Goal: Information Seeking & Learning: Learn about a topic

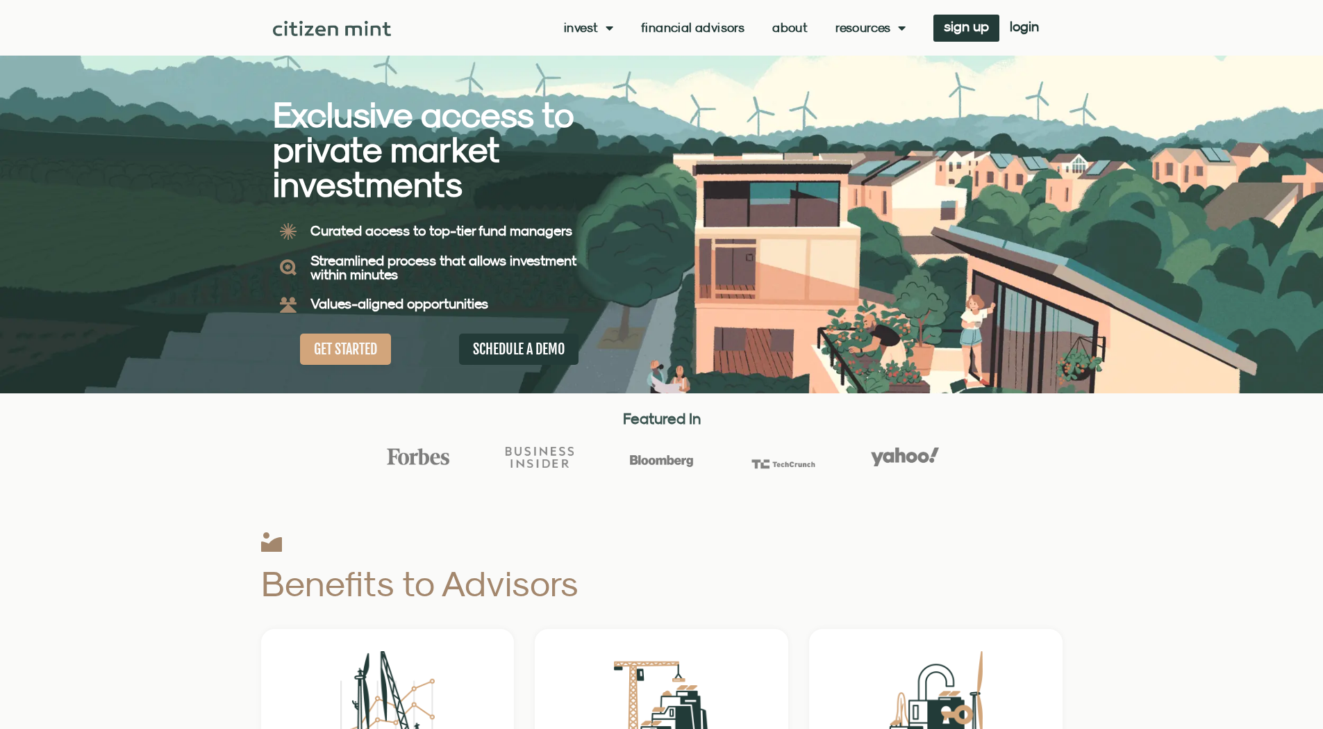
click at [699, 27] on link "Financial Advisors" at bounding box center [692, 28] width 103 height 14
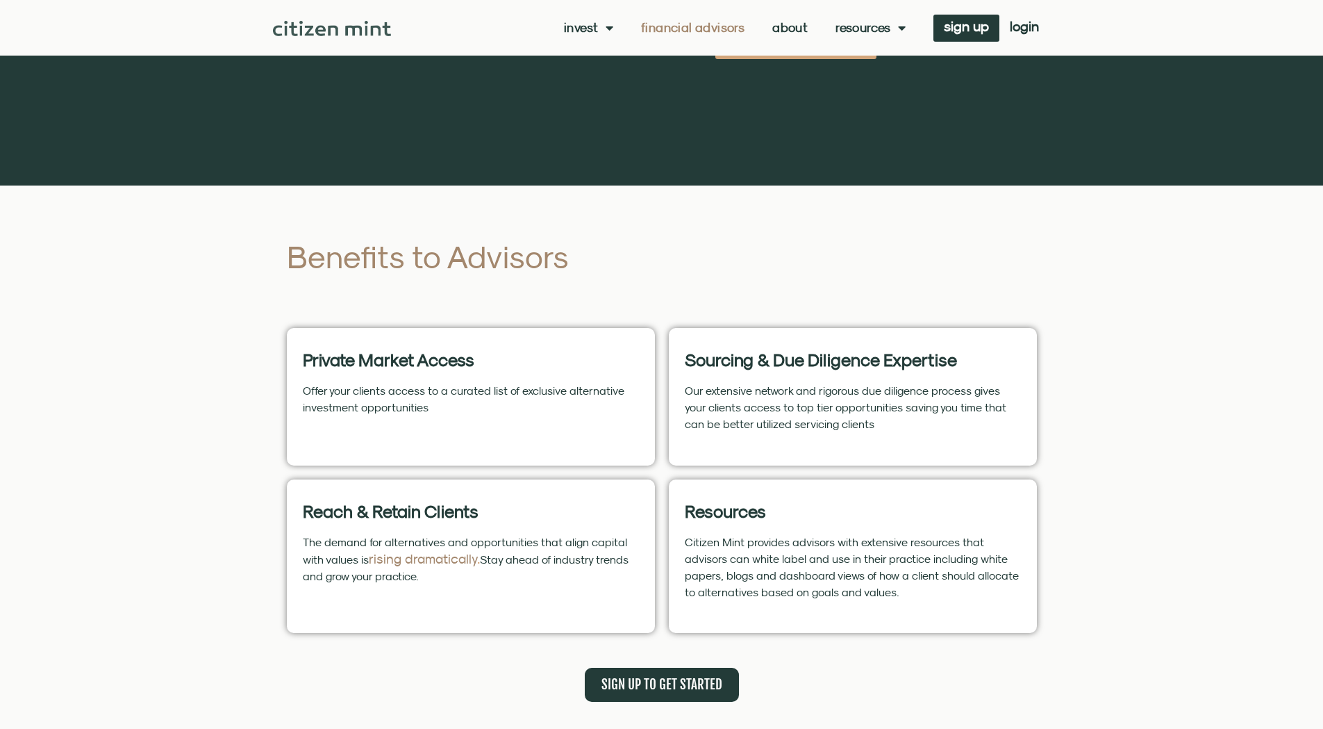
scroll to position [417, 0]
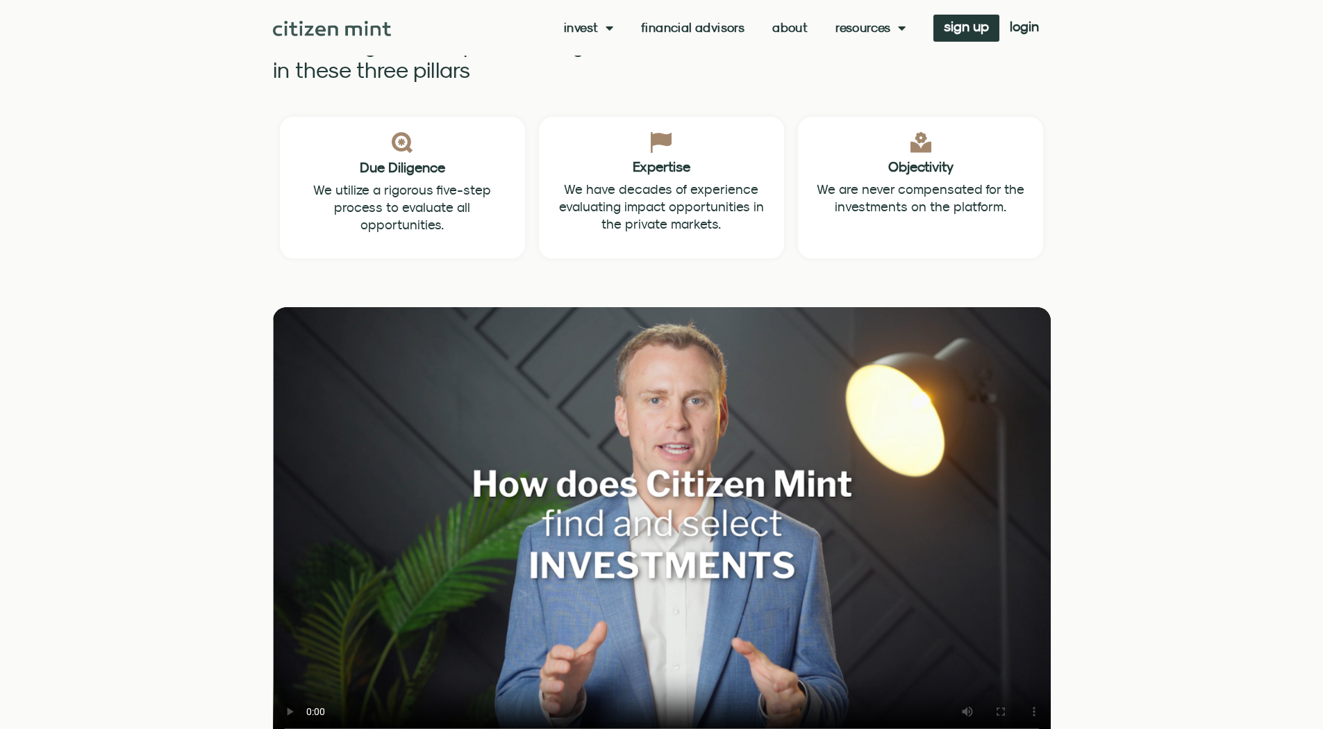
scroll to position [1528, 0]
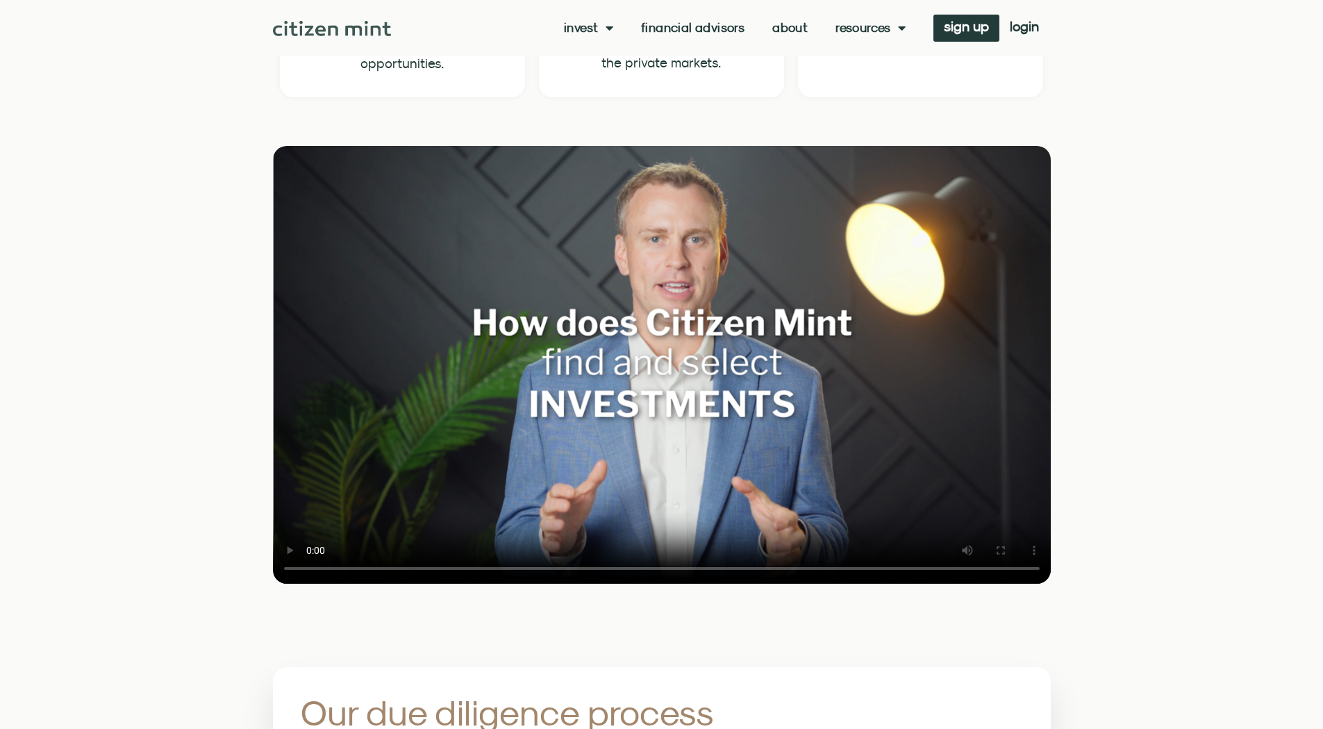
scroll to position [1667, 0]
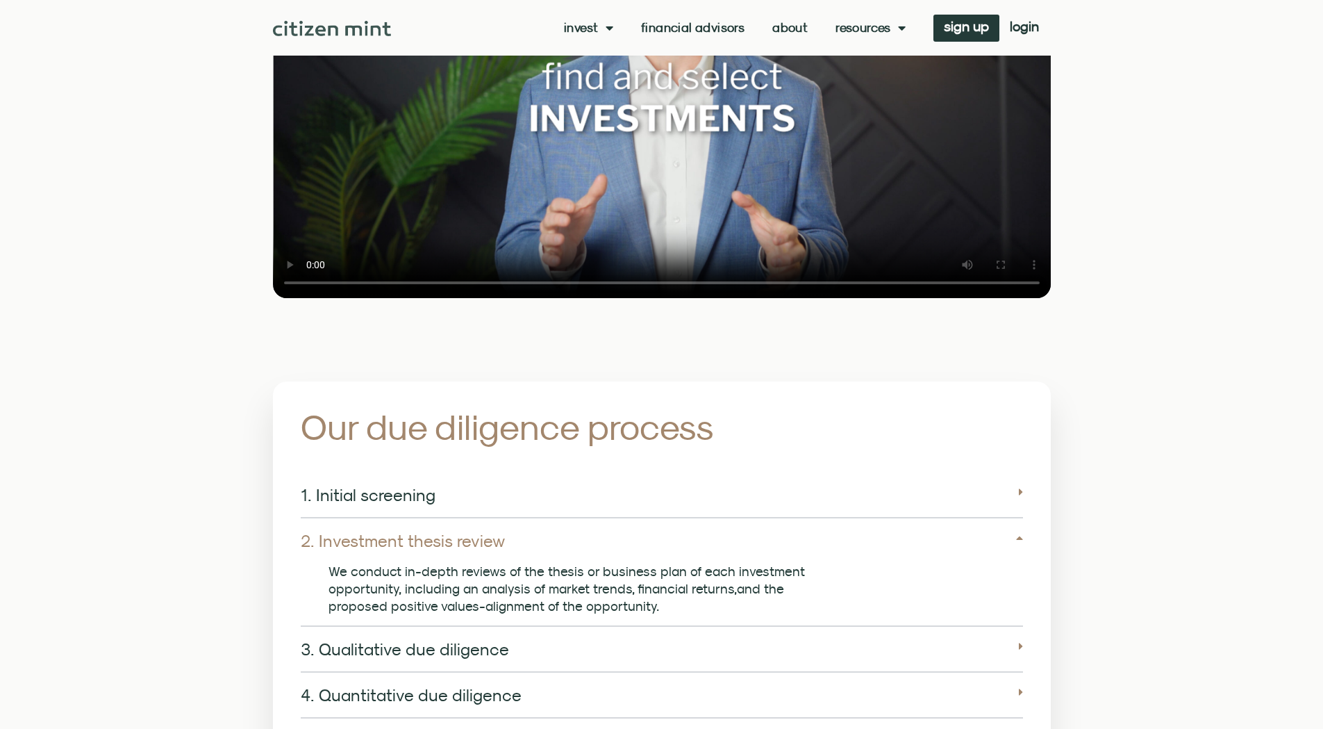
scroll to position [1945, 0]
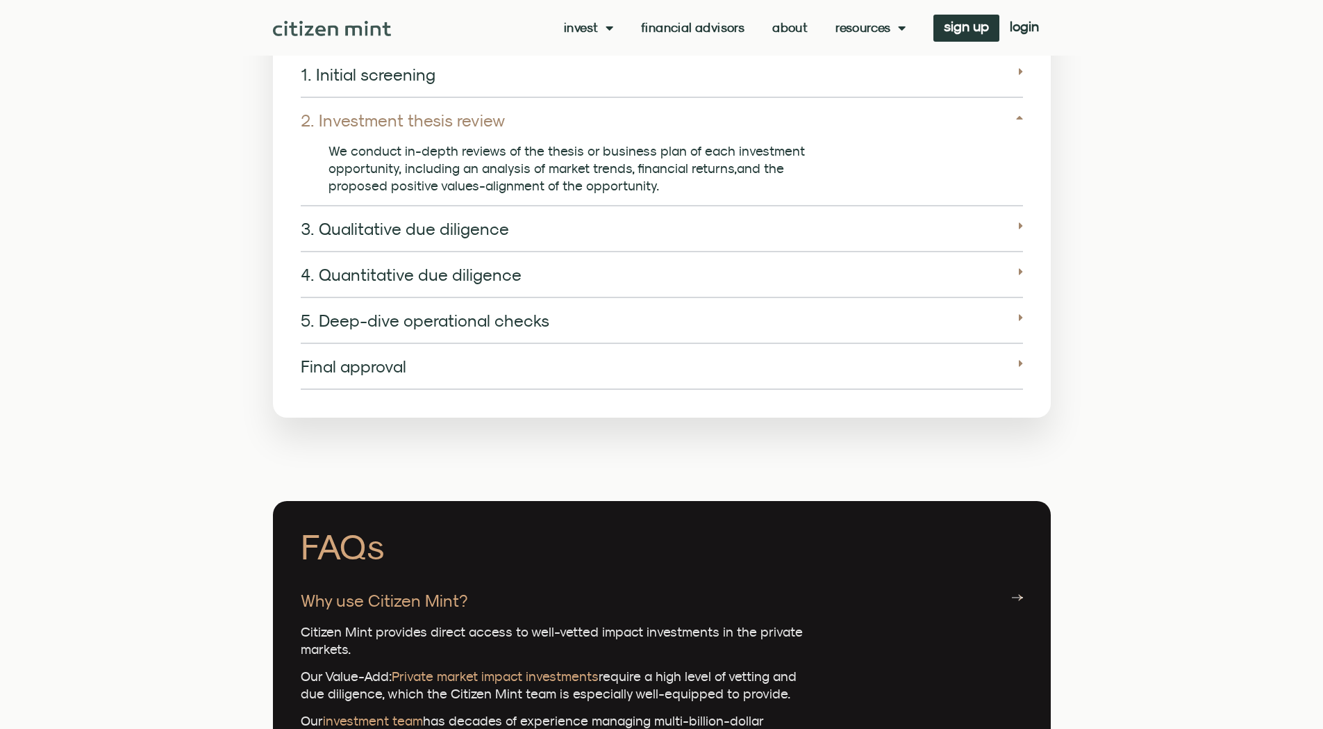
scroll to position [2431, 0]
